Goal: Use online tool/utility: Utilize a website feature to perform a specific function

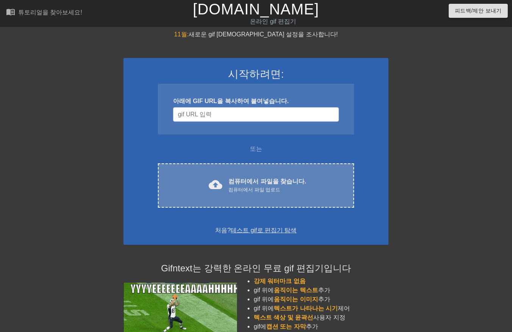
click at [266, 178] on font "컴퓨터에서 파일을 찾습니다." at bounding box center [267, 181] width 78 height 6
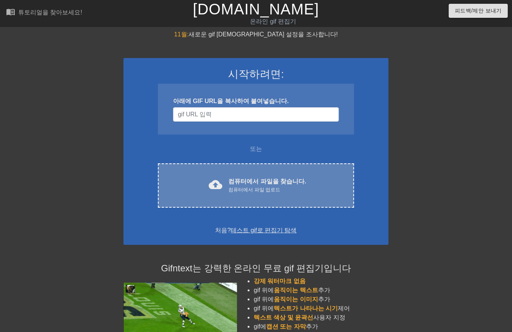
click at [249, 192] on div "컴퓨터에서 파일 업로드" at bounding box center [267, 190] width 78 height 8
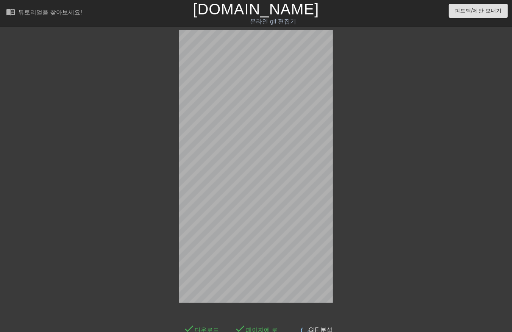
scroll to position [18, 0]
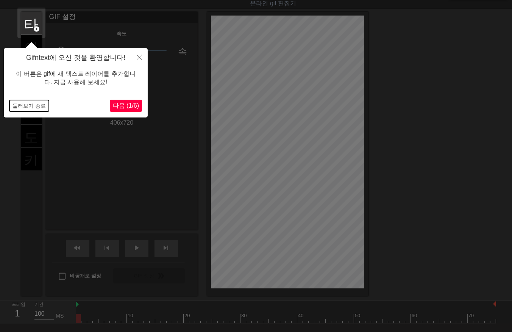
click at [25, 105] on button "둘러보기 종료" at bounding box center [28, 105] width 39 height 11
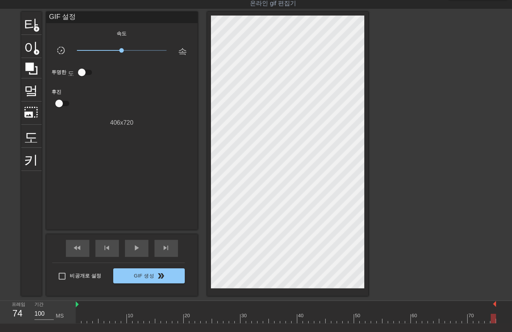
drag, startPoint x: 80, startPoint y: 317, endPoint x: 505, endPoint y: 318, distance: 424.8
click at [505, 318] on div "10 20 30 40 50 60 70" at bounding box center [294, 312] width 436 height 23
drag, startPoint x: 494, startPoint y: 319, endPoint x: 500, endPoint y: 320, distance: 6.4
click at [505, 321] on div "10 20 30 40 50 60 70" at bounding box center [294, 312] width 436 height 23
click at [512, 315] on html "menu_book 튜토리얼을 찾아보세요! [DOMAIN_NAME] 온라인 gif 편집기 피드백/제안 보내기 타이틀 add_circle 이미지 …" at bounding box center [256, 179] width 512 height 394
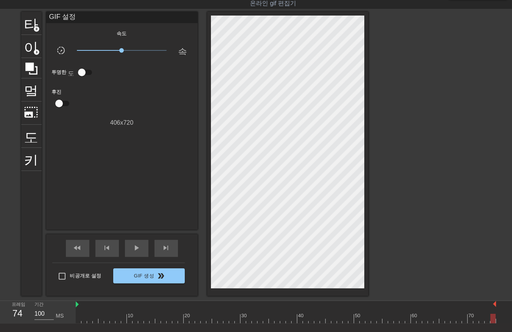
scroll to position [18, 6]
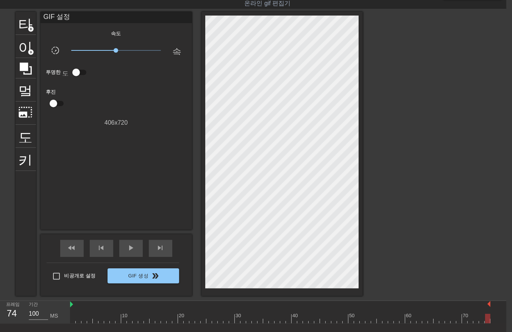
drag, startPoint x: 488, startPoint y: 321, endPoint x: 497, endPoint y: 322, distance: 8.4
click at [497, 322] on div "10 20 30 40 50 60 70" at bounding box center [288, 312] width 436 height 23
click at [494, 321] on div "10 20 30 40 50 60 70" at bounding box center [288, 312] width 436 height 23
click at [495, 320] on div "10 20 30 40 50 60 70" at bounding box center [288, 312] width 436 height 23
click at [485, 321] on div at bounding box center [487, 318] width 5 height 9
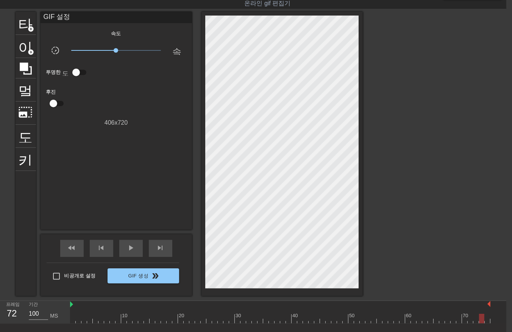
drag, startPoint x: 483, startPoint y: 321, endPoint x: 487, endPoint y: 323, distance: 4.9
click at [484, 322] on div at bounding box center [280, 318] width 420 height 9
drag, startPoint x: 488, startPoint y: 320, endPoint x: 491, endPoint y: 323, distance: 4.6
click at [491, 322] on div "10 20 30 40 50 60 70" at bounding box center [288, 312] width 436 height 23
click at [493, 321] on div "10 20 30 40 50 60 70" at bounding box center [288, 312] width 436 height 23
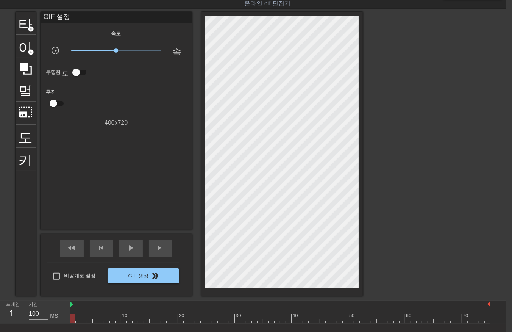
drag, startPoint x: 485, startPoint y: 319, endPoint x: -2, endPoint y: 311, distance: 487.0
click at [0, 311] on html "menu_book 튜토리얼을 찾아보세요! Gifntext.com 온라인 gif 편집기 피드백/제안 보내기 타이틀 add_circle 이미지 a…" at bounding box center [250, 179] width 512 height 394
drag, startPoint x: 70, startPoint y: 319, endPoint x: 49, endPoint y: 320, distance: 20.4
click at [50, 321] on div "프레임 1 기간 100 MS 10 20 30 40 50 60 70" at bounding box center [250, 312] width 512 height 23
click at [491, 319] on div "10 20 30 40 50 60 70" at bounding box center [288, 312] width 436 height 23
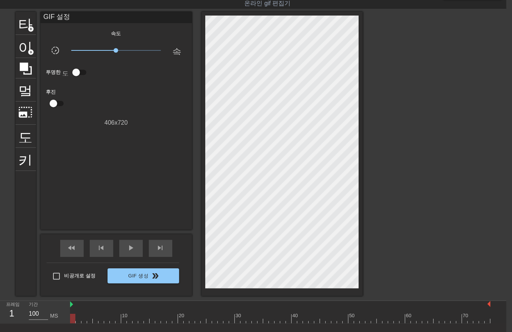
click at [491, 319] on div "10 20 30 40 50 60 70" at bounding box center [288, 312] width 436 height 23
drag, startPoint x: 488, startPoint y: 317, endPoint x: 485, endPoint y: 321, distance: 4.6
click at [485, 321] on div at bounding box center [280, 318] width 420 height 9
drag, startPoint x: 494, startPoint y: 320, endPoint x: 489, endPoint y: 319, distance: 4.6
click at [493, 320] on div "10 20 30 40 50 60 70" at bounding box center [288, 312] width 436 height 23
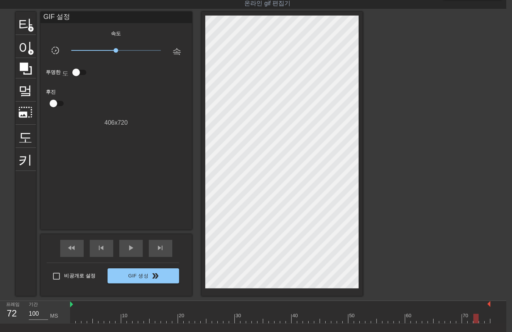
drag, startPoint x: 476, startPoint y: 319, endPoint x: 484, endPoint y: 324, distance: 9.7
click at [476, 319] on div at bounding box center [280, 318] width 420 height 9
drag, startPoint x: 495, startPoint y: 322, endPoint x: 491, endPoint y: 322, distance: 4.6
click at [495, 321] on div "10 20 30 40 50 60 70" at bounding box center [288, 312] width 436 height 23
drag, startPoint x: 494, startPoint y: 319, endPoint x: 491, endPoint y: 323, distance: 5.1
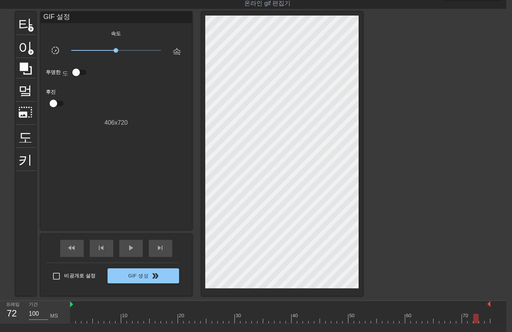
click at [494, 322] on div "10 20 30 40 50 60 70" at bounding box center [288, 312] width 436 height 23
click at [485, 320] on div at bounding box center [280, 318] width 420 height 9
click at [491, 321] on div "10 20 30 40 50 60 70" at bounding box center [288, 312] width 436 height 23
click at [493, 320] on div "10 20 30 40 50 60 70" at bounding box center [288, 312] width 436 height 23
click at [70, 321] on div at bounding box center [280, 318] width 420 height 9
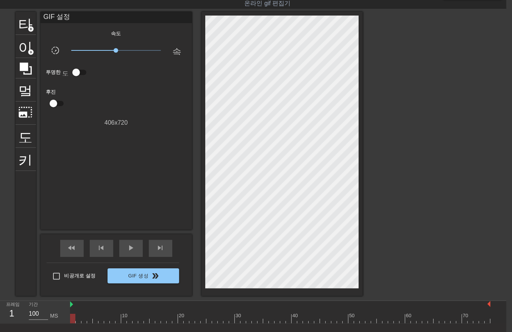
click at [78, 319] on div at bounding box center [280, 318] width 420 height 9
drag, startPoint x: 84, startPoint y: 318, endPoint x: 81, endPoint y: 325, distance: 7.5
click at [84, 319] on div at bounding box center [280, 318] width 420 height 9
click at [88, 319] on div at bounding box center [280, 318] width 420 height 9
click at [95, 323] on div "10 20 30 40 50 60 70" at bounding box center [280, 312] width 420 height 23
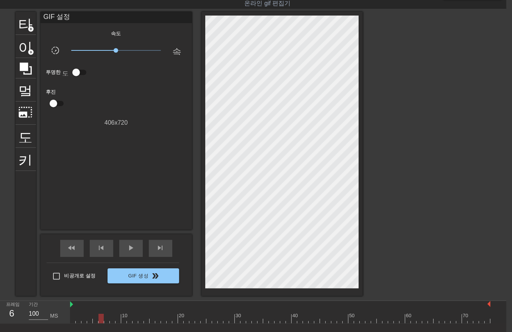
click at [100, 321] on div at bounding box center [280, 318] width 420 height 9
click at [106, 320] on div at bounding box center [280, 318] width 420 height 9
click at [109, 320] on div at bounding box center [280, 318] width 420 height 9
click at [117, 321] on div at bounding box center [280, 318] width 420 height 9
drag, startPoint x: 123, startPoint y: 319, endPoint x: 123, endPoint y: 323, distance: 3.8
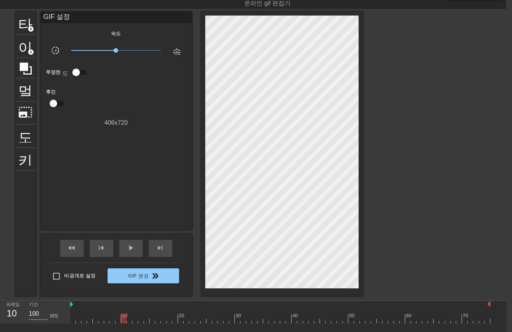
click at [123, 322] on div at bounding box center [280, 318] width 420 height 9
click at [126, 321] on div at bounding box center [280, 318] width 420 height 9
click at [133, 322] on div at bounding box center [280, 318] width 420 height 9
drag, startPoint x: 139, startPoint y: 322, endPoint x: 142, endPoint y: 324, distance: 4.3
click at [139, 322] on div at bounding box center [280, 318] width 420 height 9
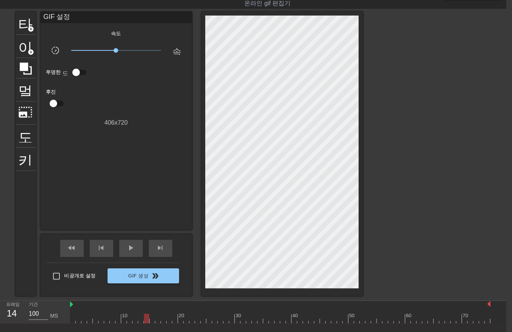
click at [146, 320] on div at bounding box center [280, 318] width 420 height 9
click at [150, 323] on div "menu_book 튜토리얼을 찾아보세요! Gifntext.com 온라인 gif 편집기 피드백/제안 보내기 타이틀 add_circle 이미지 a…" at bounding box center [250, 179] width 512 height 394
click at [156, 321] on div at bounding box center [280, 318] width 420 height 9
click at [162, 321] on div at bounding box center [280, 318] width 420 height 9
click at [167, 322] on div at bounding box center [280, 318] width 420 height 9
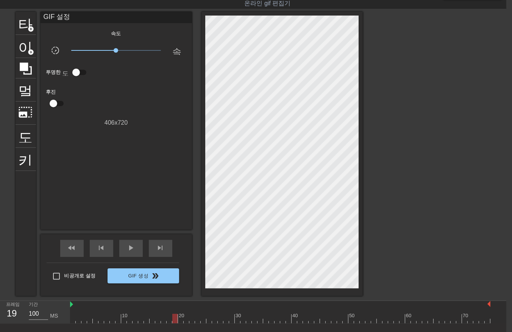
click at [175, 320] on div at bounding box center [280, 318] width 420 height 9
click at [178, 320] on div at bounding box center [280, 318] width 420 height 9
click at [184, 323] on div "10 20 30 40 50 60 70" at bounding box center [280, 312] width 420 height 23
click at [190, 320] on div at bounding box center [280, 318] width 420 height 9
drag, startPoint x: 196, startPoint y: 320, endPoint x: 200, endPoint y: 323, distance: 5.1
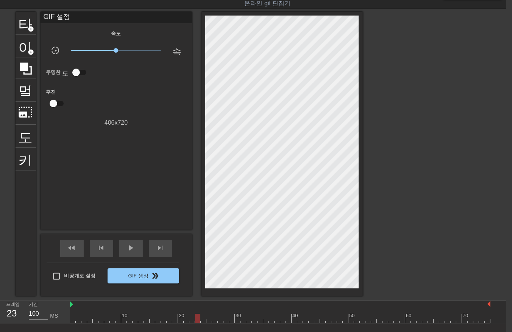
click at [196, 321] on div at bounding box center [280, 318] width 420 height 9
click at [201, 321] on div at bounding box center [280, 318] width 420 height 9
drag, startPoint x: 207, startPoint y: 320, endPoint x: 209, endPoint y: 323, distance: 3.9
click at [207, 322] on div at bounding box center [280, 318] width 420 height 9
drag, startPoint x: 213, startPoint y: 320, endPoint x: 216, endPoint y: 326, distance: 7.1
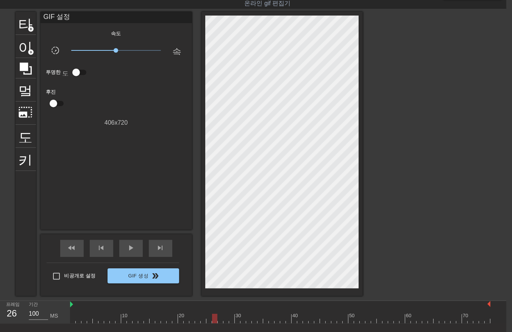
click at [213, 320] on div at bounding box center [280, 318] width 420 height 9
click at [219, 323] on div "menu_book 튜토리얼을 찾아보세요! Gifntext.com 온라인 gif 편집기 피드백/제안 보내기 타이틀 add_circle 이미지 a…" at bounding box center [250, 179] width 512 height 394
click at [224, 321] on div at bounding box center [280, 318] width 420 height 9
click at [231, 321] on div at bounding box center [280, 318] width 420 height 9
click at [236, 320] on div at bounding box center [280, 318] width 420 height 9
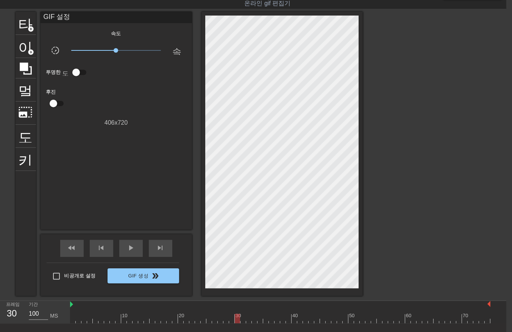
click at [241, 320] on div at bounding box center [280, 318] width 420 height 9
click at [249, 321] on div at bounding box center [280, 318] width 420 height 9
click at [254, 320] on div at bounding box center [280, 318] width 420 height 9
drag, startPoint x: 258, startPoint y: 320, endPoint x: 269, endPoint y: 323, distance: 11.5
click at [259, 322] on div at bounding box center [280, 318] width 420 height 9
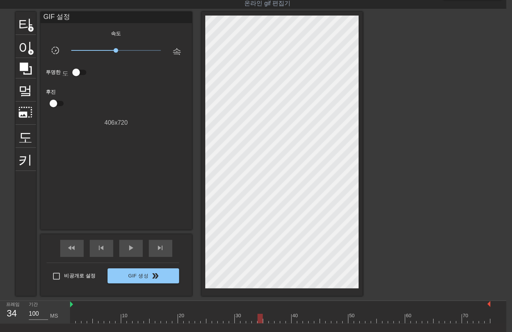
click at [265, 322] on div at bounding box center [280, 318] width 420 height 9
click at [270, 322] on div at bounding box center [280, 318] width 420 height 9
drag, startPoint x: 275, startPoint y: 321, endPoint x: 279, endPoint y: 323, distance: 4.3
click at [275, 323] on div "menu_book 튜토리얼을 찾아보세요! Gifntext.com 온라인 gif 편집기 피드백/제안 보내기 타이틀 add_circle 이미지 a…" at bounding box center [250, 179] width 512 height 394
click at [281, 321] on div at bounding box center [280, 318] width 420 height 9
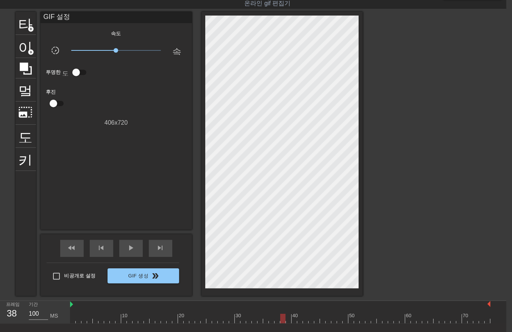
click at [287, 319] on div at bounding box center [280, 318] width 420 height 9
click at [294, 321] on div at bounding box center [280, 318] width 420 height 9
drag, startPoint x: 298, startPoint y: 320, endPoint x: 304, endPoint y: 326, distance: 8.6
click at [298, 322] on div at bounding box center [280, 318] width 420 height 9
drag, startPoint x: 305, startPoint y: 321, endPoint x: 310, endPoint y: 328, distance: 8.7
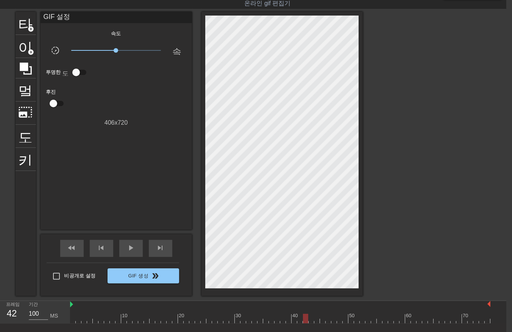
click at [305, 323] on div "menu_book 튜토리얼을 찾아보세요! Gifntext.com 온라인 gif 편집기 피드백/제안 보내기 타이틀 add_circle 이미지 a…" at bounding box center [250, 179] width 512 height 394
drag, startPoint x: 312, startPoint y: 319, endPoint x: 311, endPoint y: 324, distance: 5.3
click at [311, 324] on div "menu_book 튜토리얼을 찾아보세요! Gifntext.com 온라인 gif 편집기 피드백/제안 보내기 타이틀 add_circle 이미지 a…" at bounding box center [250, 179] width 512 height 394
click at [316, 322] on div at bounding box center [280, 318] width 420 height 9
drag, startPoint x: 322, startPoint y: 318, endPoint x: 323, endPoint y: 324, distance: 5.3
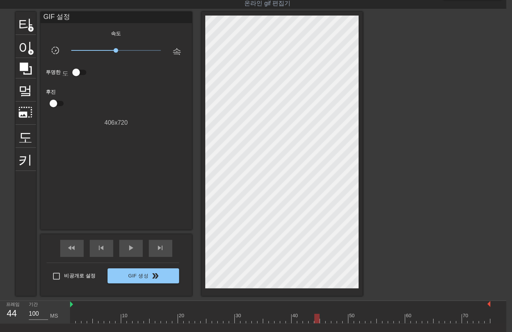
click at [321, 323] on div "menu_book 튜토리얼을 찾아보세요! Gifntext.com 온라인 gif 편집기 피드백/제안 보내기 타이틀 add_circle 이미지 a…" at bounding box center [250, 179] width 512 height 394
click at [327, 321] on div at bounding box center [280, 318] width 420 height 9
drag, startPoint x: 331, startPoint y: 319, endPoint x: 335, endPoint y: 324, distance: 6.3
click at [331, 320] on div at bounding box center [280, 318] width 420 height 9
click at [337, 323] on div "10 20 30 40 50 60 70" at bounding box center [280, 312] width 420 height 23
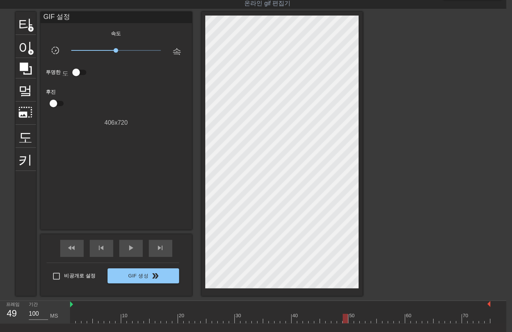
click at [345, 318] on div at bounding box center [280, 318] width 420 height 9
drag, startPoint x: 351, startPoint y: 320, endPoint x: 353, endPoint y: 324, distance: 4.9
click at [350, 323] on div "10 20 30 40 50 60 70" at bounding box center [280, 312] width 420 height 23
drag, startPoint x: 356, startPoint y: 319, endPoint x: 355, endPoint y: 326, distance: 6.5
click at [355, 323] on div "menu_book 튜토리얼을 찾아보세요! Gifntext.com 온라인 gif 편집기 피드백/제안 보내기 타이틀 add_circle 이미지 a…" at bounding box center [250, 179] width 512 height 394
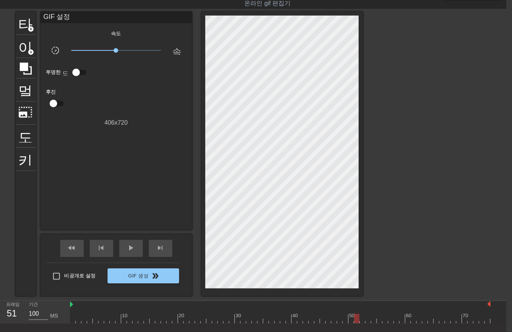
click at [361, 320] on div at bounding box center [280, 318] width 420 height 9
click at [366, 320] on div at bounding box center [280, 318] width 420 height 9
click at [371, 322] on div at bounding box center [280, 318] width 420 height 9
click at [377, 322] on div at bounding box center [280, 318] width 420 height 9
click at [384, 322] on div at bounding box center [280, 318] width 420 height 9
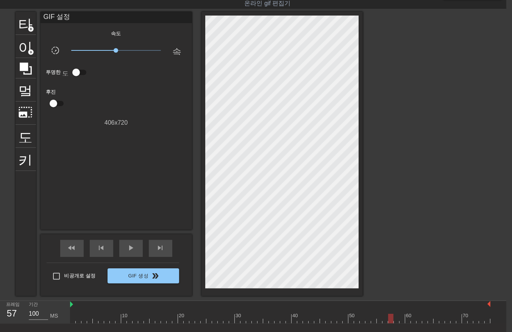
drag, startPoint x: 389, startPoint y: 319, endPoint x: 392, endPoint y: 322, distance: 4.1
click at [389, 320] on div at bounding box center [280, 318] width 420 height 9
click at [395, 322] on div at bounding box center [280, 318] width 420 height 9
click at [400, 323] on div "10 20 30 40 50 60 70" at bounding box center [280, 312] width 420 height 23
click at [406, 321] on div at bounding box center [280, 318] width 420 height 9
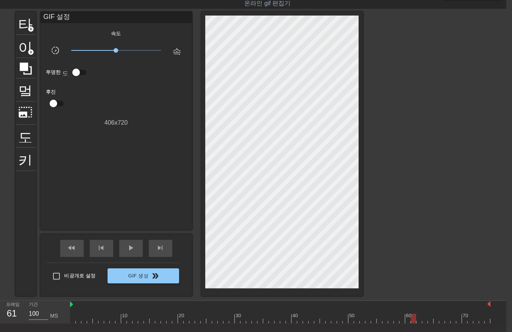
drag, startPoint x: 412, startPoint y: 320, endPoint x: 422, endPoint y: 322, distance: 10.3
click at [412, 321] on div at bounding box center [280, 318] width 420 height 9
drag, startPoint x: 418, startPoint y: 319, endPoint x: 425, endPoint y: 326, distance: 9.9
click at [418, 322] on div at bounding box center [280, 318] width 420 height 9
drag, startPoint x: 423, startPoint y: 321, endPoint x: 426, endPoint y: 324, distance: 4.3
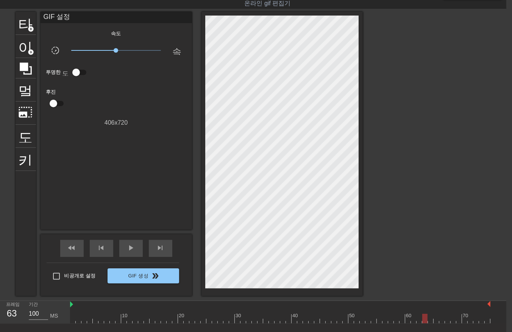
click at [425, 323] on div "menu_book 튜토리얼을 찾아보세요! Gifntext.com 온라인 gif 편집기 피드백/제안 보내기 타이틀 add_circle 이미지 a…" at bounding box center [250, 179] width 512 height 394
click at [430, 322] on div at bounding box center [280, 318] width 420 height 9
drag, startPoint x: 435, startPoint y: 320, endPoint x: 437, endPoint y: 324, distance: 3.9
click at [435, 322] on div at bounding box center [280, 318] width 420 height 9
drag, startPoint x: 442, startPoint y: 320, endPoint x: 445, endPoint y: 326, distance: 6.4
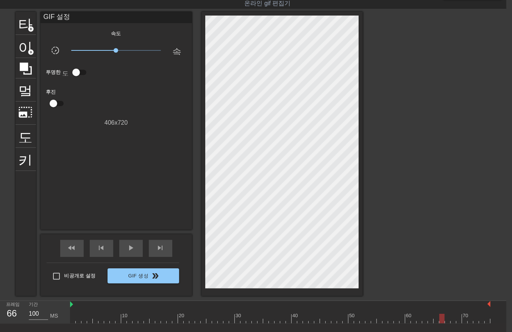
click at [442, 324] on div "menu_book 튜토리얼을 찾아보세요! Gifntext.com 온라인 gif 편집기 피드백/제안 보내기 타이틀 add_circle 이미지 a…" at bounding box center [250, 179] width 512 height 394
click at [449, 324] on div "menu_book 튜토리얼을 찾아보세요! Gifntext.com 온라인 gif 편집기 피드백/제안 보내기 타이틀 add_circle 이미지 a…" at bounding box center [250, 179] width 512 height 394
click at [451, 321] on div at bounding box center [280, 318] width 420 height 9
click at [457, 322] on div at bounding box center [280, 318] width 420 height 9
drag, startPoint x: 464, startPoint y: 321, endPoint x: 466, endPoint y: 327, distance: 6.3
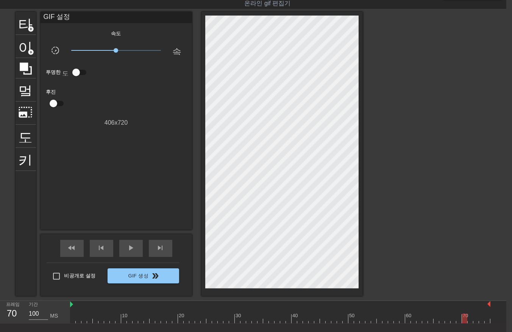
click at [464, 323] on div "menu_book 튜토리얼을 찾아보세요! Gifntext.com 온라인 gif 편집기 피드백/제안 보내기 타이틀 add_circle 이미지 a…" at bounding box center [250, 179] width 512 height 394
click at [470, 322] on div at bounding box center [280, 318] width 420 height 9
drag, startPoint x: 475, startPoint y: 321, endPoint x: 480, endPoint y: 325, distance: 6.5
click at [475, 323] on div "menu_book 튜토리얼을 찾아보세요! Gifntext.com 온라인 gif 편집기 피드백/제안 보내기 타이틀 add_circle 이미지 a…" at bounding box center [250, 179] width 512 height 394
click at [480, 323] on div "menu_book 튜토리얼을 찾아보세요! Gifntext.com 온라인 gif 편집기 피드백/제안 보내기 타이틀 add_circle 이미지 a…" at bounding box center [250, 179] width 512 height 394
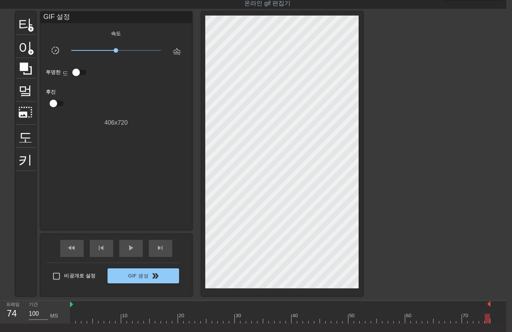
drag, startPoint x: 486, startPoint y: 319, endPoint x: 490, endPoint y: 324, distance: 7.0
click at [486, 320] on div at bounding box center [280, 318] width 420 height 9
drag, startPoint x: 493, startPoint y: 319, endPoint x: 493, endPoint y: 323, distance: 3.9
click at [493, 323] on div "10 20 30 40 50 60 70" at bounding box center [288, 312] width 436 height 23
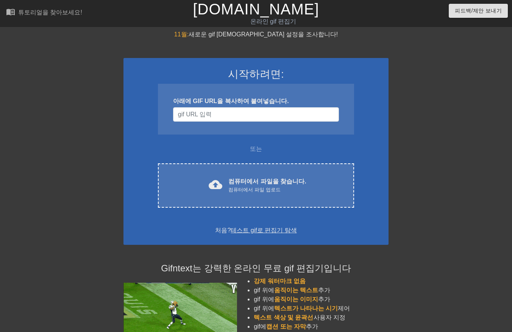
scroll to position [18, 6]
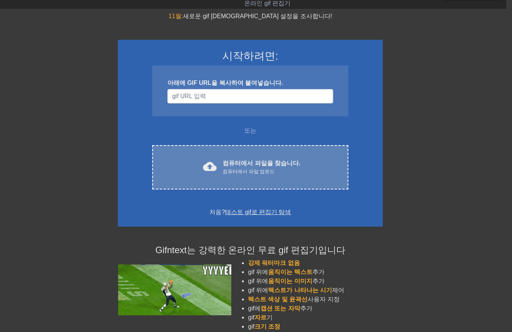
click at [244, 161] on font "컴퓨터에서 파일을 찾습니다." at bounding box center [262, 163] width 78 height 6
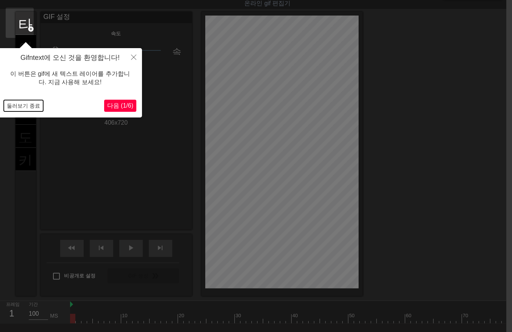
click at [17, 103] on button "둘러보기 종료" at bounding box center [23, 105] width 39 height 11
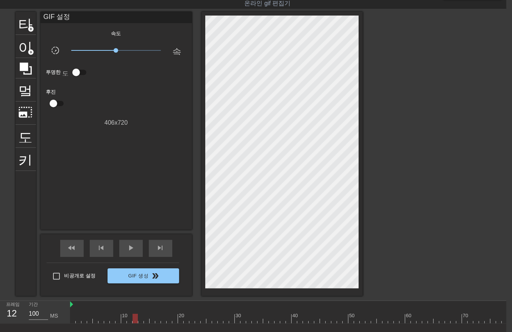
drag, startPoint x: 71, startPoint y: 318, endPoint x: 135, endPoint y: 335, distance: 66.1
click at [136, 331] on html "menu_book 튜토리얼을 찾아보세요! Gifntext.com 온라인 gif 편집기 피드백/제안 보내기 타이틀 add_circle 이미지 a…" at bounding box center [250, 179] width 512 height 394
drag, startPoint x: 536, startPoint y: 295, endPoint x: 511, endPoint y: 282, distance: 27.8
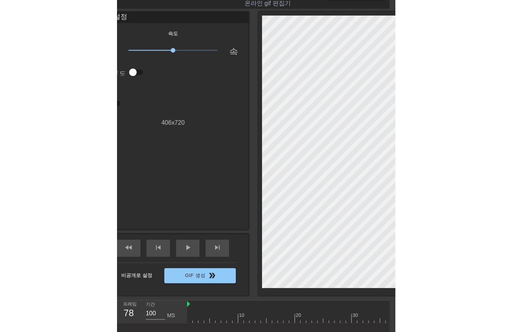
scroll to position [7, 6]
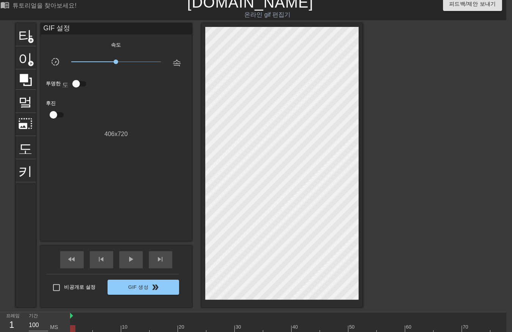
click at [75, 324] on div "10 20 30 40 50 60 70 80 90 100 110 120 130 140" at bounding box center [493, 323] width 846 height 22
drag, startPoint x: 76, startPoint y: 327, endPoint x: 105, endPoint y: 336, distance: 30.1
click at [89, 328] on div at bounding box center [493, 329] width 846 height 9
drag, startPoint x: 87, startPoint y: 329, endPoint x: 23, endPoint y: 329, distance: 64.8
click at [23, 330] on div "프레임 1 기간 100 MS 10 20 30 40 50 60 70 80 90 100 110 120 130 140" at bounding box center [250, 323] width 512 height 23
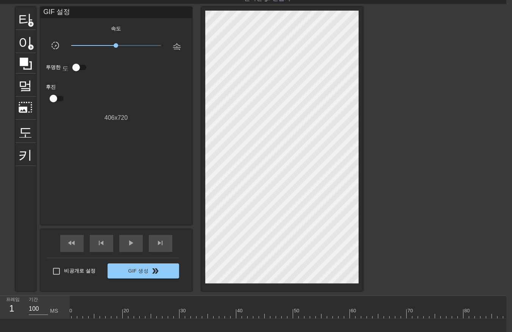
scroll to position [6, 0]
drag, startPoint x: 72, startPoint y: 310, endPoint x: 398, endPoint y: 306, distance: 325.6
click at [406, 307] on div "10 20 30 40 50 60 70 80 90 100 110 120 130 140" at bounding box center [493, 307] width 846 height 22
drag, startPoint x: 154, startPoint y: 314, endPoint x: 476, endPoint y: 311, distance: 321.5
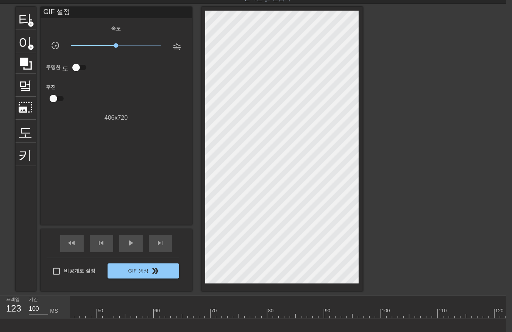
click at [506, 312] on html "menu_book 튜토리얼을 찾아보세요! Gifntext.com 온라인 gif 편집기 피드백/제안 보내기 타이틀 add_circle 이미지 a…" at bounding box center [250, 174] width 512 height 394
drag, startPoint x: 352, startPoint y: 315, endPoint x: 5, endPoint y: 334, distance: 347.4
click at [0, 331] on html "menu_book 튜토리얼을 찾아보세요! Gifntext.com 온라인 gif 편집기 피드백/제안 보내기 타이틀 add_circle 이미지 a…" at bounding box center [250, 174] width 512 height 394
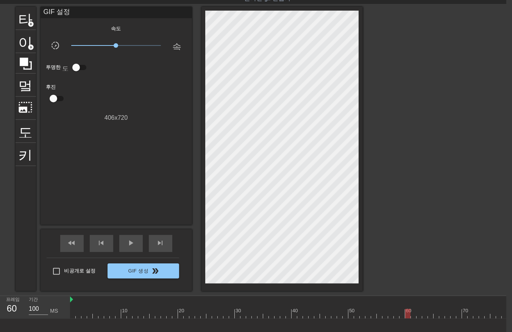
click at [72, 317] on div "프레임 60 기간 100 MS 10 20 30 40 50 60 70 80 90 100 110 120 130 140" at bounding box center [250, 307] width 512 height 23
click at [71, 314] on div at bounding box center [493, 313] width 846 height 9
click at [81, 316] on div at bounding box center [83, 313] width 5 height 9
click at [75, 314] on div at bounding box center [493, 313] width 846 height 9
drag, startPoint x: 73, startPoint y: 314, endPoint x: 200, endPoint y: 311, distance: 126.5
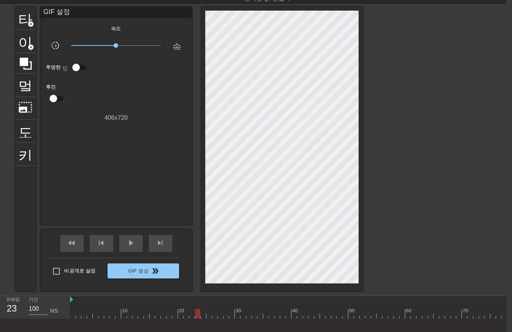
click at [200, 311] on div at bounding box center [493, 313] width 846 height 9
click at [202, 313] on div at bounding box center [493, 313] width 846 height 9
click at [71, 313] on div at bounding box center [493, 313] width 846 height 9
click at [81, 314] on div at bounding box center [493, 313] width 846 height 9
click at [251, 313] on div at bounding box center [493, 313] width 846 height 9
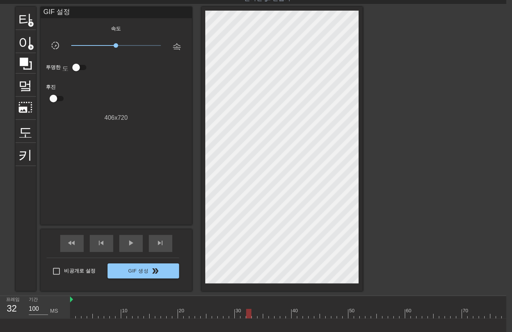
click at [257, 313] on div at bounding box center [493, 313] width 846 height 9
click at [266, 316] on div at bounding box center [493, 313] width 846 height 9
click at [240, 312] on div at bounding box center [493, 313] width 846 height 9
click at [232, 313] on div at bounding box center [493, 313] width 846 height 9
click at [226, 315] on div at bounding box center [493, 313] width 846 height 9
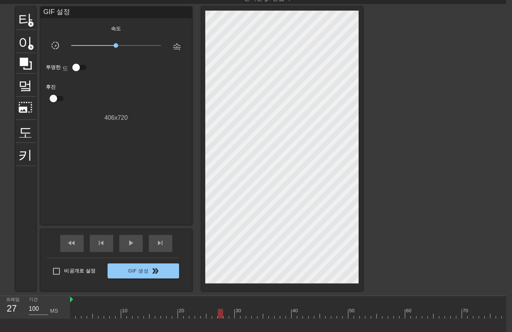
click at [221, 313] on div at bounding box center [493, 313] width 846 height 9
click at [213, 313] on div at bounding box center [493, 313] width 846 height 9
click at [205, 312] on div at bounding box center [493, 313] width 846 height 9
click at [202, 311] on div at bounding box center [203, 313] width 5 height 9
click at [195, 315] on div at bounding box center [493, 313] width 846 height 9
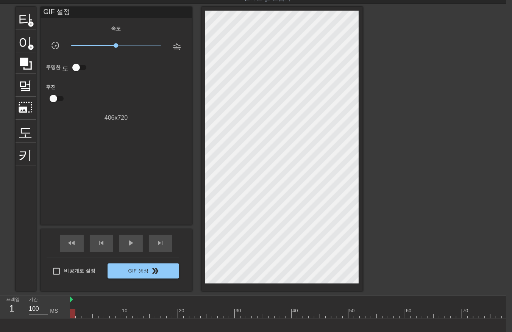
click at [72, 314] on div at bounding box center [493, 313] width 846 height 9
click at [80, 315] on div at bounding box center [493, 313] width 846 height 9
click at [84, 313] on div at bounding box center [493, 313] width 846 height 9
drag, startPoint x: 89, startPoint y: 311, endPoint x: 92, endPoint y: 315, distance: 4.8
click at [89, 313] on div at bounding box center [493, 313] width 846 height 9
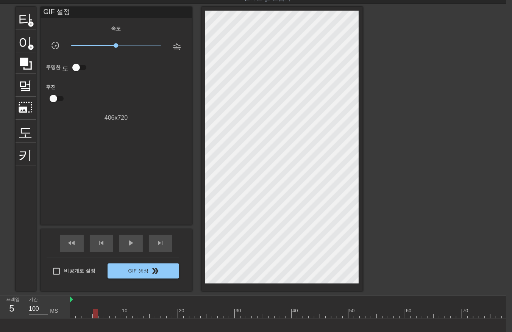
drag, startPoint x: 94, startPoint y: 314, endPoint x: 98, endPoint y: 317, distance: 5.1
click at [95, 315] on div at bounding box center [493, 313] width 846 height 9
click at [100, 315] on div at bounding box center [493, 313] width 846 height 9
click at [106, 315] on div at bounding box center [493, 313] width 846 height 9
click at [112, 313] on div at bounding box center [493, 313] width 846 height 9
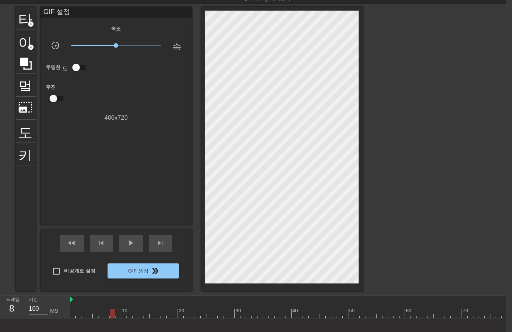
click at [118, 314] on div at bounding box center [493, 313] width 846 height 9
drag, startPoint x: 123, startPoint y: 314, endPoint x: 130, endPoint y: 317, distance: 7.6
click at [125, 316] on div at bounding box center [493, 313] width 846 height 9
drag, startPoint x: 129, startPoint y: 315, endPoint x: 133, endPoint y: 316, distance: 4.3
click at [129, 315] on div at bounding box center [493, 313] width 846 height 9
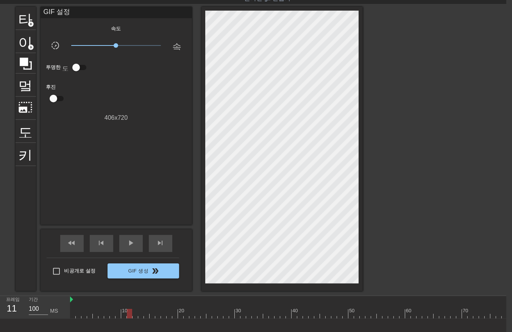
click at [134, 314] on div at bounding box center [493, 313] width 846 height 9
drag, startPoint x: 140, startPoint y: 314, endPoint x: 143, endPoint y: 319, distance: 5.1
click at [141, 315] on div at bounding box center [493, 313] width 846 height 9
click at [146, 315] on div at bounding box center [493, 313] width 846 height 9
click at [150, 315] on div at bounding box center [493, 313] width 846 height 9
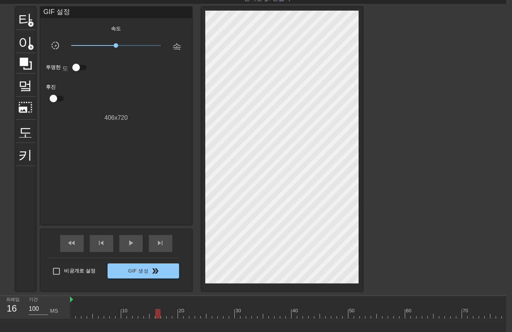
drag, startPoint x: 156, startPoint y: 313, endPoint x: 160, endPoint y: 316, distance: 4.3
click at [156, 314] on div at bounding box center [493, 313] width 846 height 9
drag, startPoint x: 161, startPoint y: 313, endPoint x: 165, endPoint y: 317, distance: 5.4
click at [161, 315] on div at bounding box center [493, 313] width 846 height 9
click at [169, 314] on div at bounding box center [493, 313] width 846 height 9
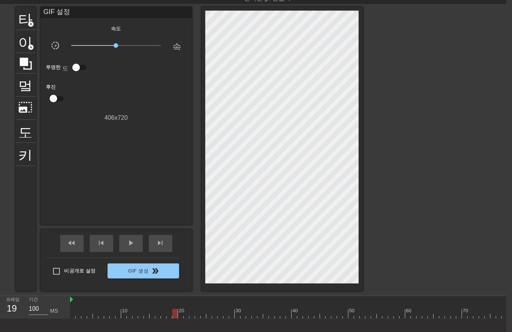
drag, startPoint x: 173, startPoint y: 313, endPoint x: 173, endPoint y: 320, distance: 6.4
click at [173, 316] on div at bounding box center [493, 313] width 846 height 9
drag, startPoint x: 180, startPoint y: 313, endPoint x: 183, endPoint y: 317, distance: 4.9
click at [180, 315] on div at bounding box center [493, 313] width 846 height 9
drag, startPoint x: 186, startPoint y: 313, endPoint x: 187, endPoint y: 317, distance: 4.3
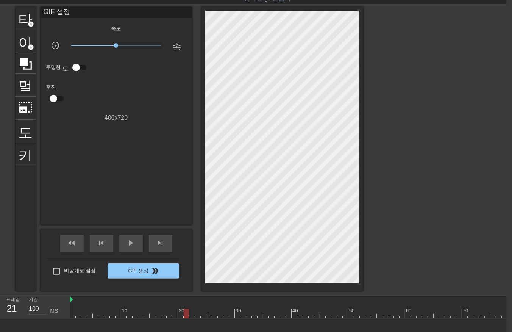
click at [187, 316] on div at bounding box center [493, 313] width 846 height 9
drag, startPoint x: 191, startPoint y: 313, endPoint x: 193, endPoint y: 318, distance: 5.6
click at [193, 317] on div at bounding box center [493, 313] width 846 height 9
click at [196, 313] on div at bounding box center [493, 313] width 846 height 9
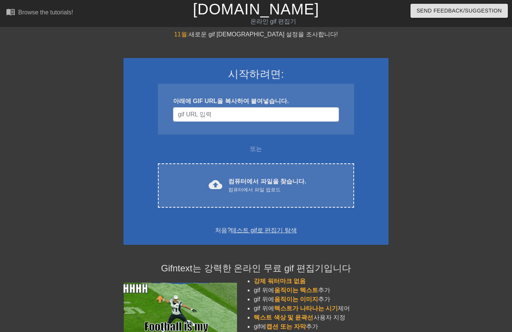
scroll to position [23, 6]
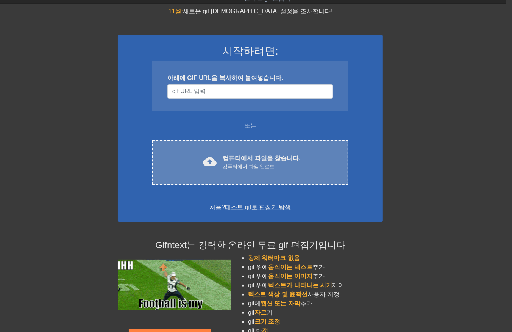
click at [242, 160] on font "컴퓨터에서 파일을 찾습니다." at bounding box center [262, 158] width 78 height 6
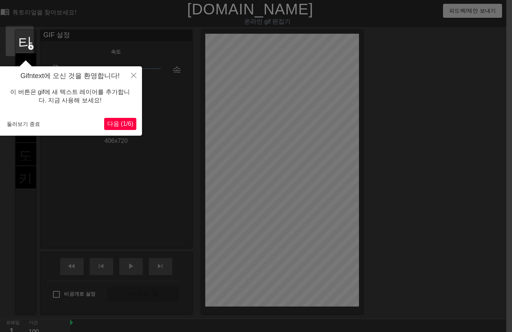
scroll to position [18, 6]
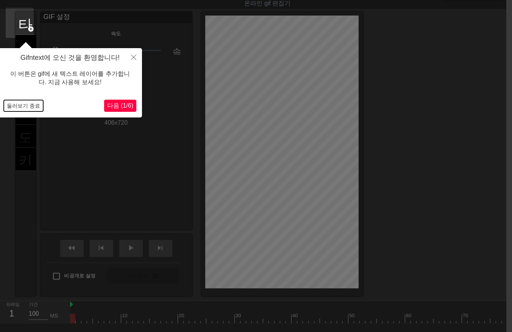
click at [17, 107] on button "둘러보기 종료" at bounding box center [23, 105] width 39 height 11
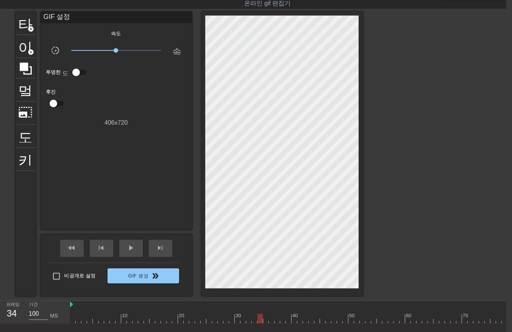
drag, startPoint x: 72, startPoint y: 320, endPoint x: 260, endPoint y: 332, distance: 188.6
click at [260, 331] on html "menu_book 튜토리얼을 찾아보세요! [DOMAIN_NAME] 온라인 gif 편집기 피드백/제안 보내기 타이틀 add_circle 이미지 …" at bounding box center [250, 179] width 512 height 394
click at [264, 318] on div at bounding box center [396, 318] width 653 height 9
click at [270, 319] on div at bounding box center [396, 318] width 653 height 9
click at [264, 320] on div at bounding box center [396, 318] width 653 height 9
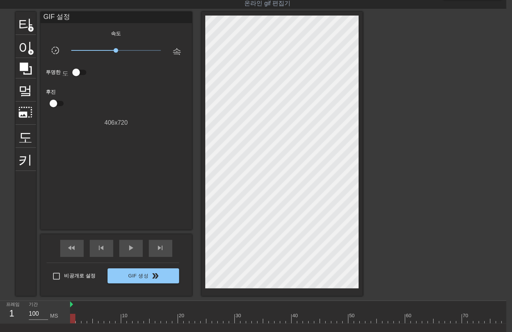
click at [71, 316] on div at bounding box center [396, 318] width 653 height 9
click at [77, 318] on div at bounding box center [396, 318] width 653 height 9
click at [82, 318] on div at bounding box center [396, 318] width 653 height 9
click at [90, 319] on div at bounding box center [396, 318] width 653 height 9
click at [95, 320] on div at bounding box center [396, 318] width 653 height 9
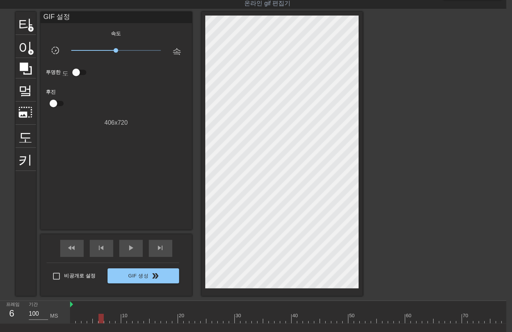
drag, startPoint x: 99, startPoint y: 319, endPoint x: 100, endPoint y: 323, distance: 4.3
click at [100, 320] on div at bounding box center [396, 318] width 653 height 9
click at [106, 320] on div at bounding box center [396, 318] width 653 height 9
click at [113, 319] on div at bounding box center [396, 318] width 653 height 9
click at [117, 320] on div at bounding box center [396, 318] width 653 height 9
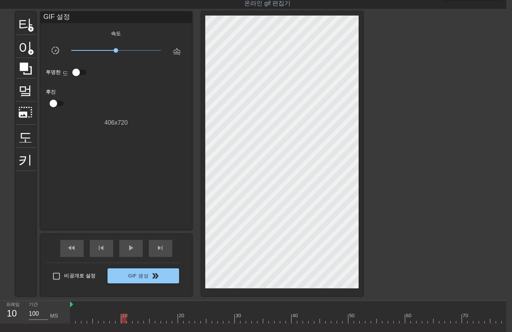
drag, startPoint x: 123, startPoint y: 317, endPoint x: 123, endPoint y: 321, distance: 4.2
click at [123, 320] on div at bounding box center [396, 318] width 653 height 9
click at [128, 319] on div at bounding box center [396, 318] width 653 height 9
click at [134, 320] on div at bounding box center [396, 318] width 653 height 9
click at [139, 320] on div at bounding box center [396, 318] width 653 height 9
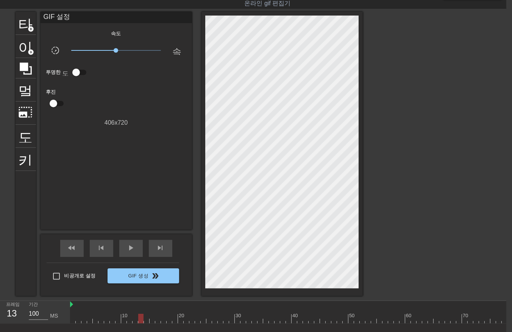
click at [145, 320] on div at bounding box center [396, 318] width 653 height 9
click at [151, 320] on div at bounding box center [396, 318] width 653 height 9
click at [156, 319] on div at bounding box center [396, 318] width 653 height 9
click at [162, 320] on div at bounding box center [396, 318] width 653 height 9
click at [168, 320] on div at bounding box center [396, 318] width 653 height 9
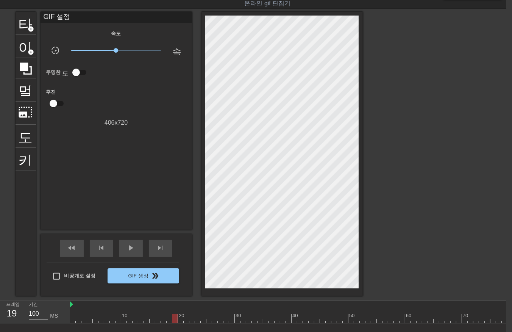
drag, startPoint x: 175, startPoint y: 318, endPoint x: 175, endPoint y: 322, distance: 4.2
click at [175, 320] on div at bounding box center [396, 318] width 653 height 9
click at [180, 320] on div at bounding box center [396, 318] width 653 height 9
drag, startPoint x: 187, startPoint y: 317, endPoint x: 187, endPoint y: 322, distance: 4.6
click at [187, 322] on div at bounding box center [396, 318] width 653 height 9
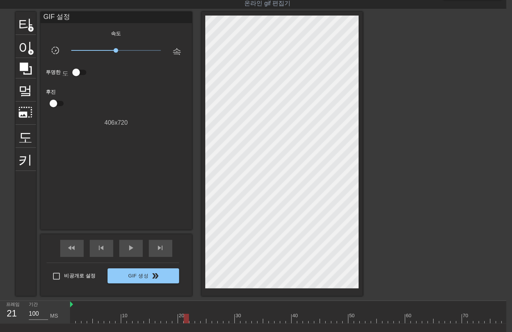
drag, startPoint x: 191, startPoint y: 318, endPoint x: 192, endPoint y: 324, distance: 5.8
click at [192, 323] on div "10 20 30 40 50 60 70 80 90 100 110" at bounding box center [288, 312] width 436 height 23
drag, startPoint x: 197, startPoint y: 317, endPoint x: 196, endPoint y: 322, distance: 4.7
click at [196, 322] on div at bounding box center [396, 318] width 653 height 9
drag, startPoint x: 203, startPoint y: 317, endPoint x: 203, endPoint y: 321, distance: 4.2
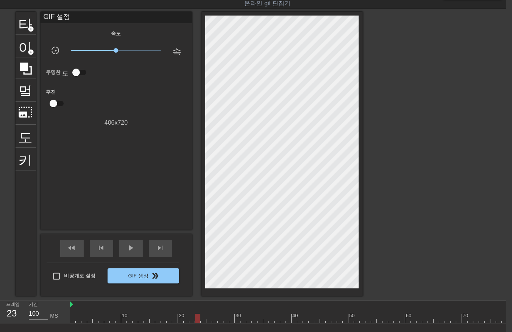
click at [203, 320] on div at bounding box center [396, 318] width 653 height 9
drag, startPoint x: 209, startPoint y: 318, endPoint x: 211, endPoint y: 322, distance: 3.9
click at [209, 321] on div at bounding box center [396, 318] width 653 height 9
drag, startPoint x: 213, startPoint y: 318, endPoint x: 213, endPoint y: 322, distance: 3.8
click at [213, 322] on div at bounding box center [396, 318] width 653 height 9
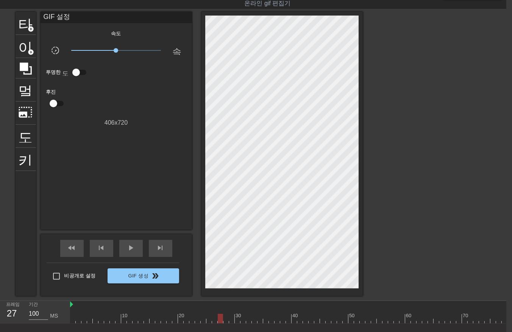
click at [219, 320] on div at bounding box center [396, 318] width 653 height 9
drag, startPoint x: 224, startPoint y: 319, endPoint x: 230, endPoint y: 320, distance: 5.7
click at [224, 320] on div at bounding box center [396, 318] width 653 height 9
click at [232, 319] on div at bounding box center [396, 318] width 653 height 9
click at [236, 321] on div at bounding box center [396, 318] width 653 height 9
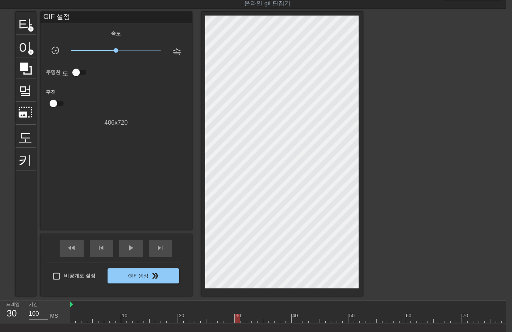
click at [242, 321] on div at bounding box center [396, 318] width 653 height 9
click at [248, 321] on div at bounding box center [396, 318] width 653 height 9
click at [252, 322] on div at bounding box center [396, 318] width 653 height 9
click at [258, 320] on div at bounding box center [396, 318] width 653 height 9
drag, startPoint x: 264, startPoint y: 318, endPoint x: 266, endPoint y: 323, distance: 5.4
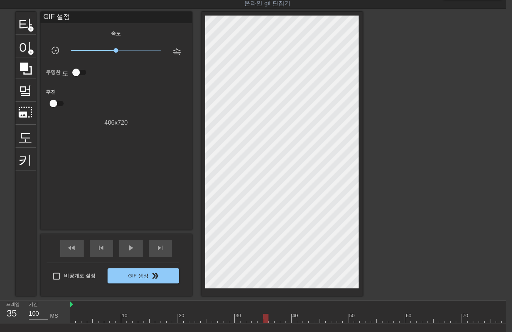
click at [264, 322] on div at bounding box center [396, 318] width 653 height 9
click at [269, 320] on div at bounding box center [396, 318] width 653 height 9
